Goal: Task Accomplishment & Management: Manage account settings

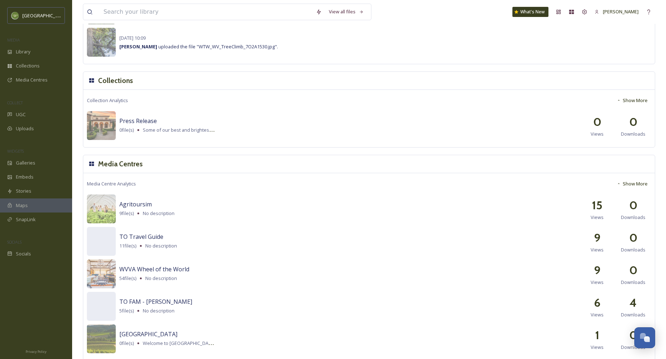
scroll to position [683, 0]
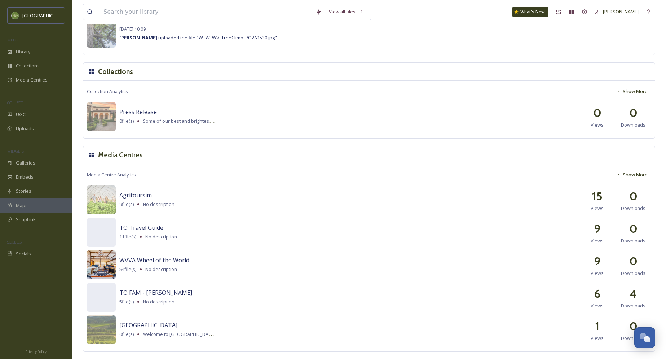
click at [98, 260] on img at bounding box center [101, 264] width 29 height 29
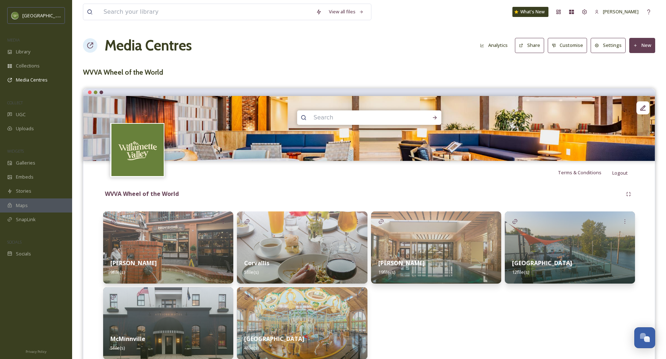
click at [292, 240] on img at bounding box center [302, 247] width 130 height 72
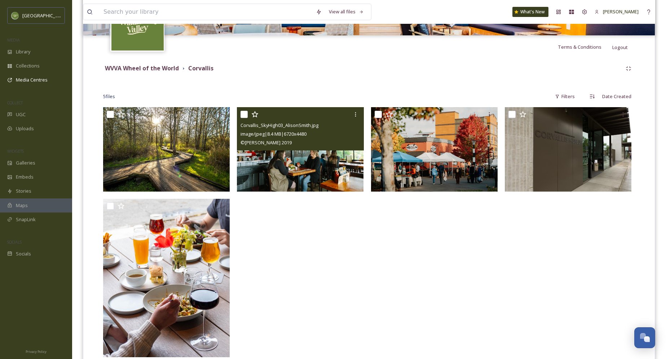
scroll to position [127, 0]
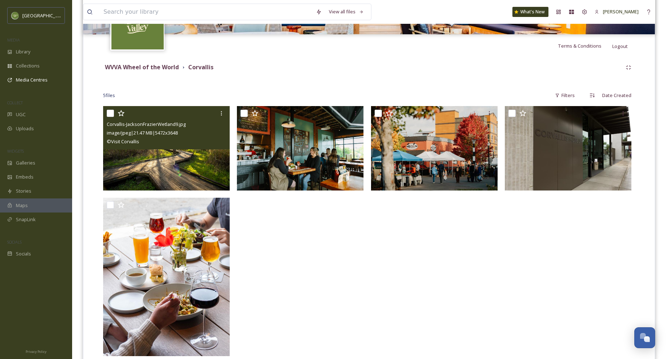
click at [209, 151] on img at bounding box center [166, 148] width 127 height 84
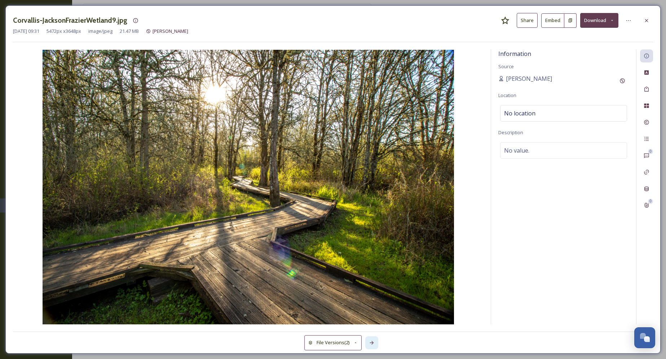
click at [372, 341] on icon at bounding box center [372, 343] width 4 height 4
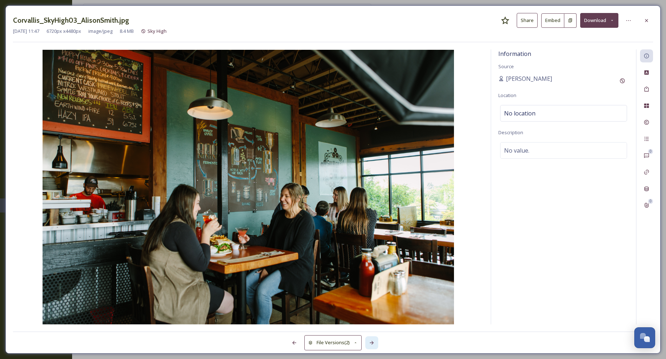
click at [372, 341] on icon at bounding box center [372, 343] width 4 height 4
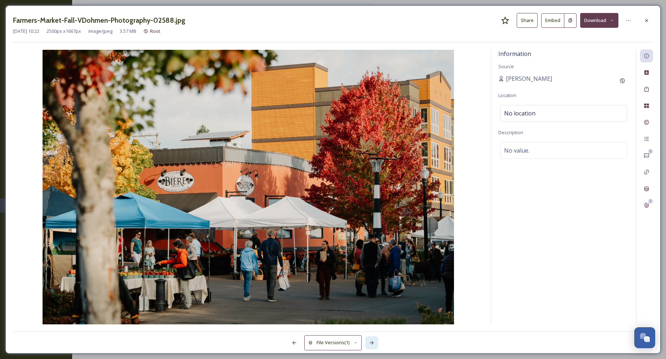
click at [372, 341] on icon at bounding box center [372, 343] width 4 height 4
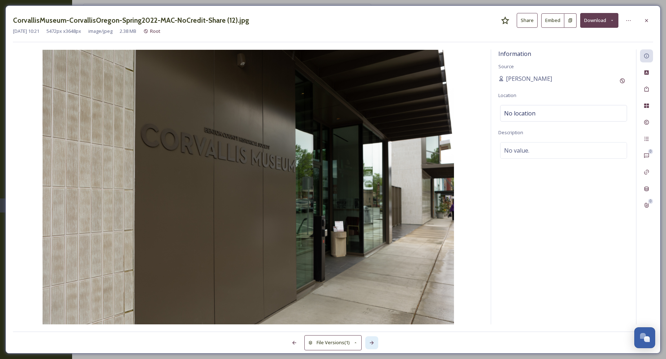
click at [372, 341] on icon at bounding box center [372, 343] width 4 height 4
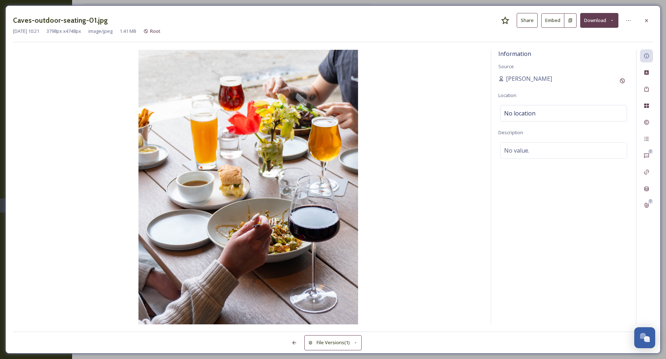
click at [372, 341] on div "File Versions (1)" at bounding box center [333, 338] width 640 height 14
